Goal: Task Accomplishment & Management: Check status

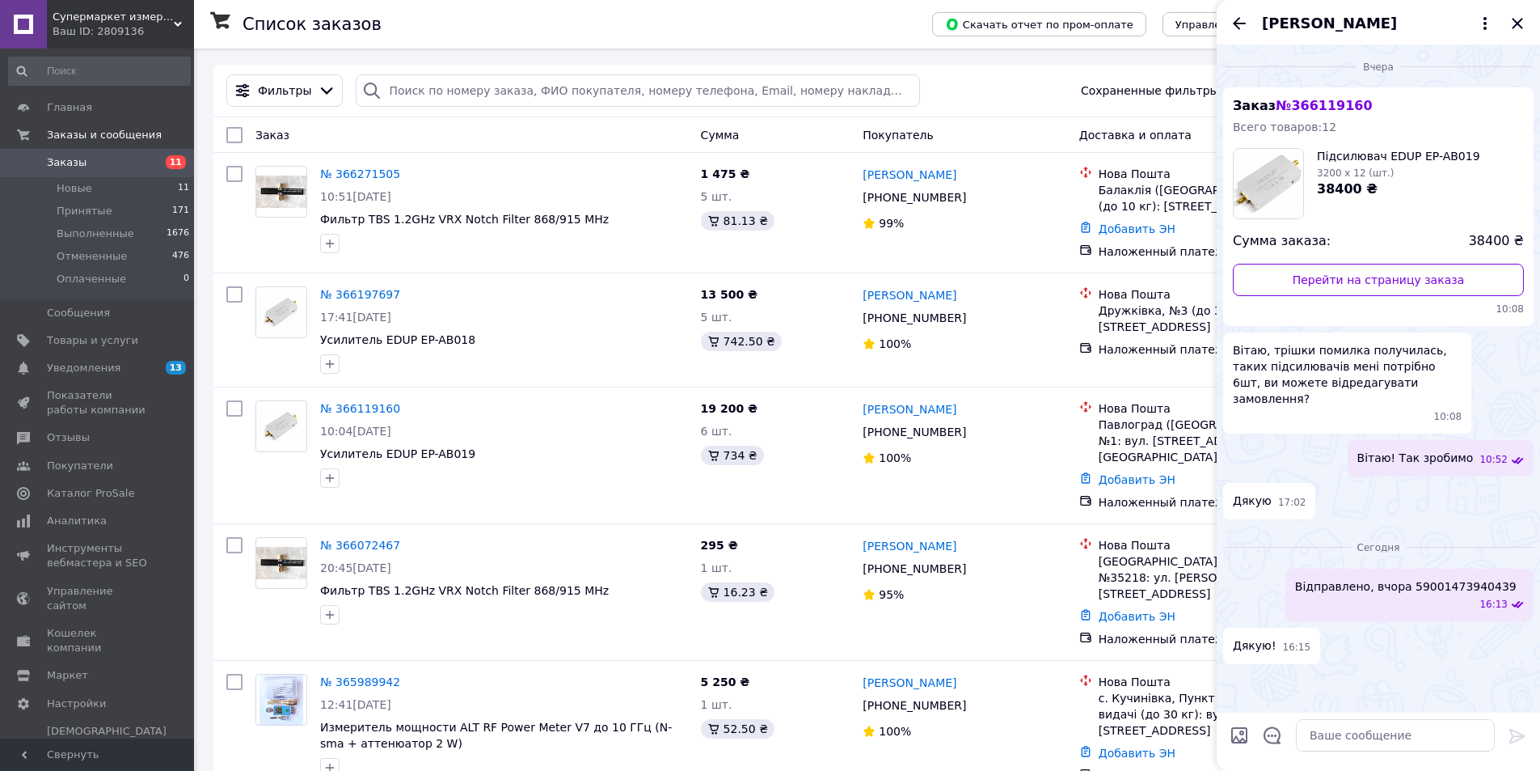
scroll to position [2094, 0]
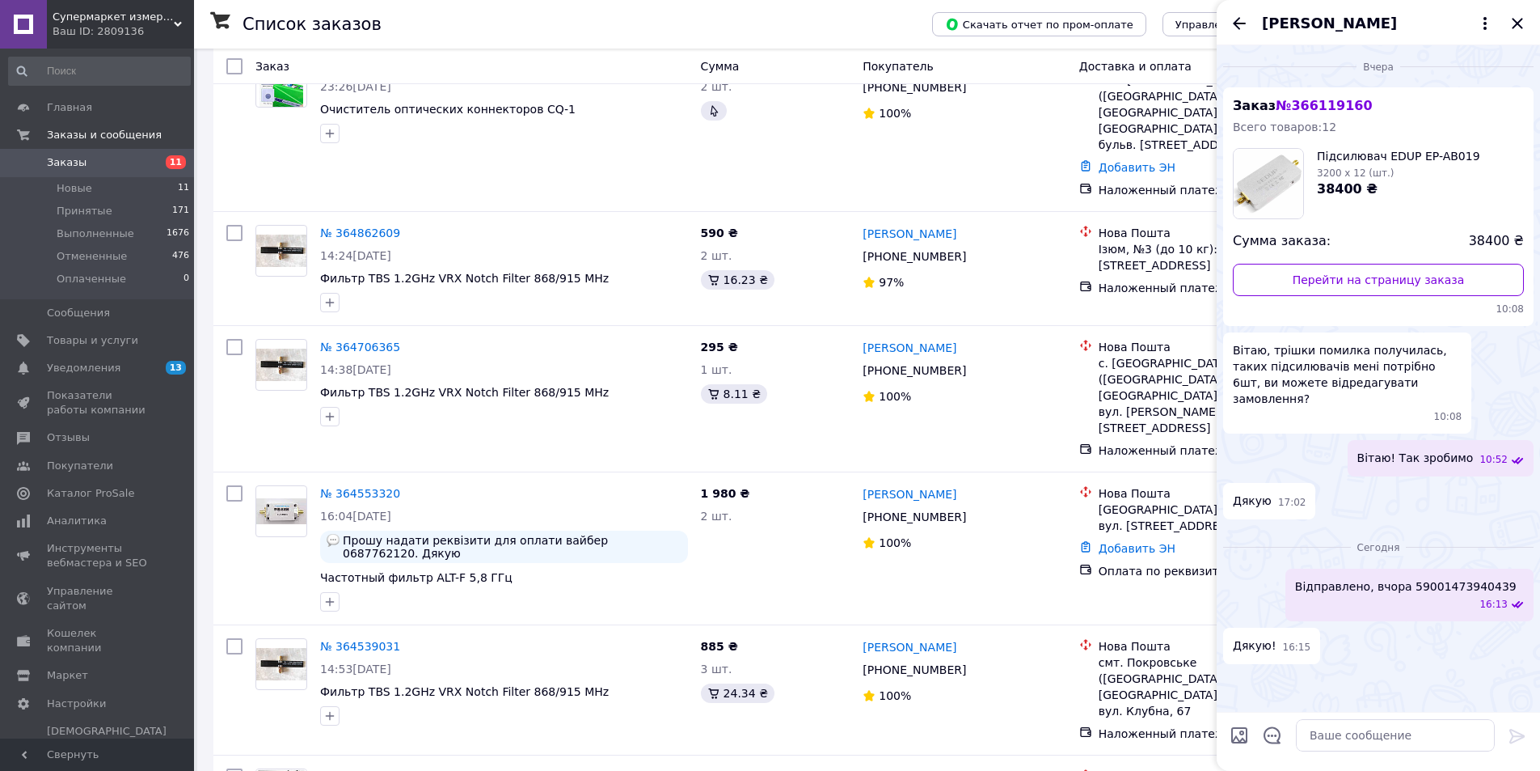
click at [61, 157] on span "Заказы" at bounding box center [67, 162] width 40 height 15
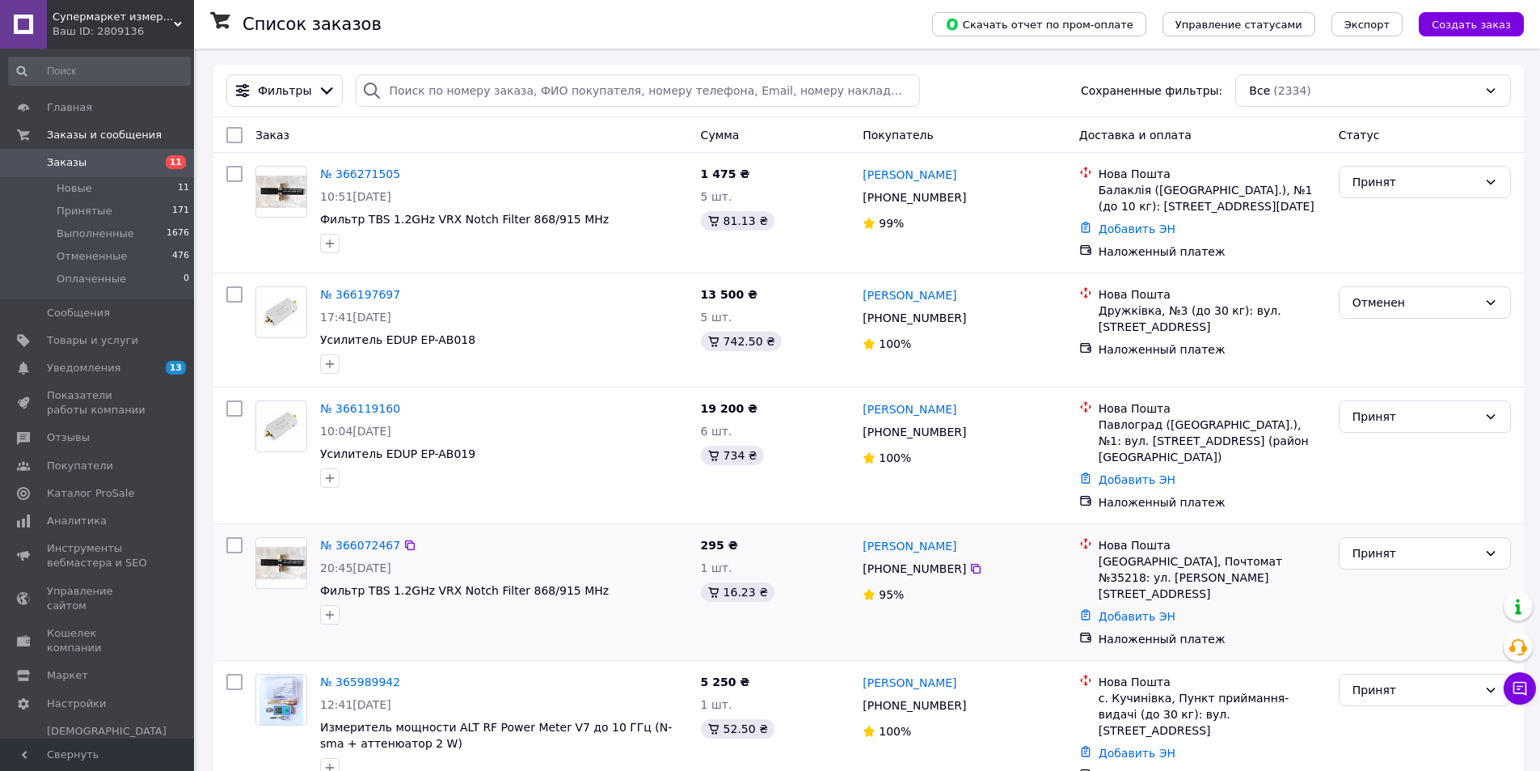
drag, startPoint x: 895, startPoint y: 531, endPoint x: 1326, endPoint y: 563, distance: 432.1
click at [1328, 564] on div "№ 366072467 20:45, 10.10.2025 Фильтр TBS 1.2GHz VRX Notch Filter 868/915 MHz 29…" at bounding box center [869, 591] width 1298 height 123
copy div "295 ₴ 1 шт. 16.23 ₴ Іоанн Боголюбський +380 63 305 39 03 95% Нова Пошта Крамато…"
click at [49, 162] on span "Заказы" at bounding box center [67, 162] width 40 height 15
